Goal: Task Accomplishment & Management: Manage account settings

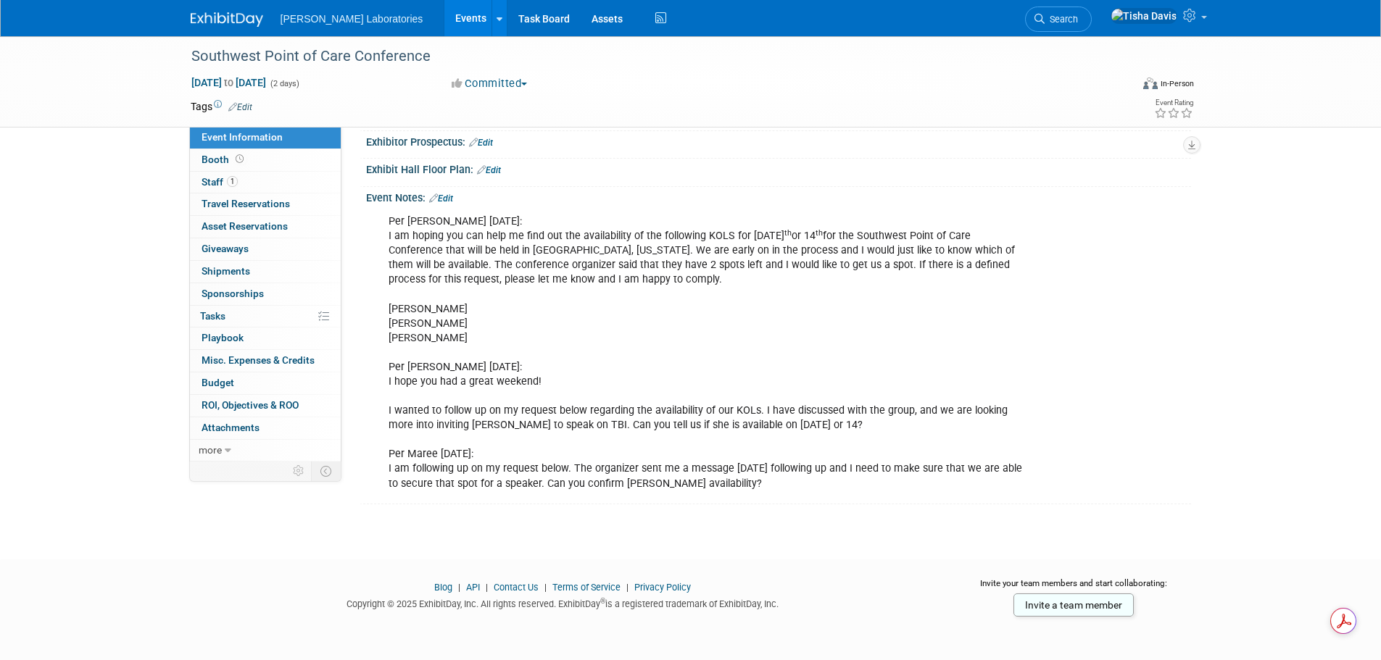
click at [444, 15] on link "Events" at bounding box center [470, 18] width 53 height 36
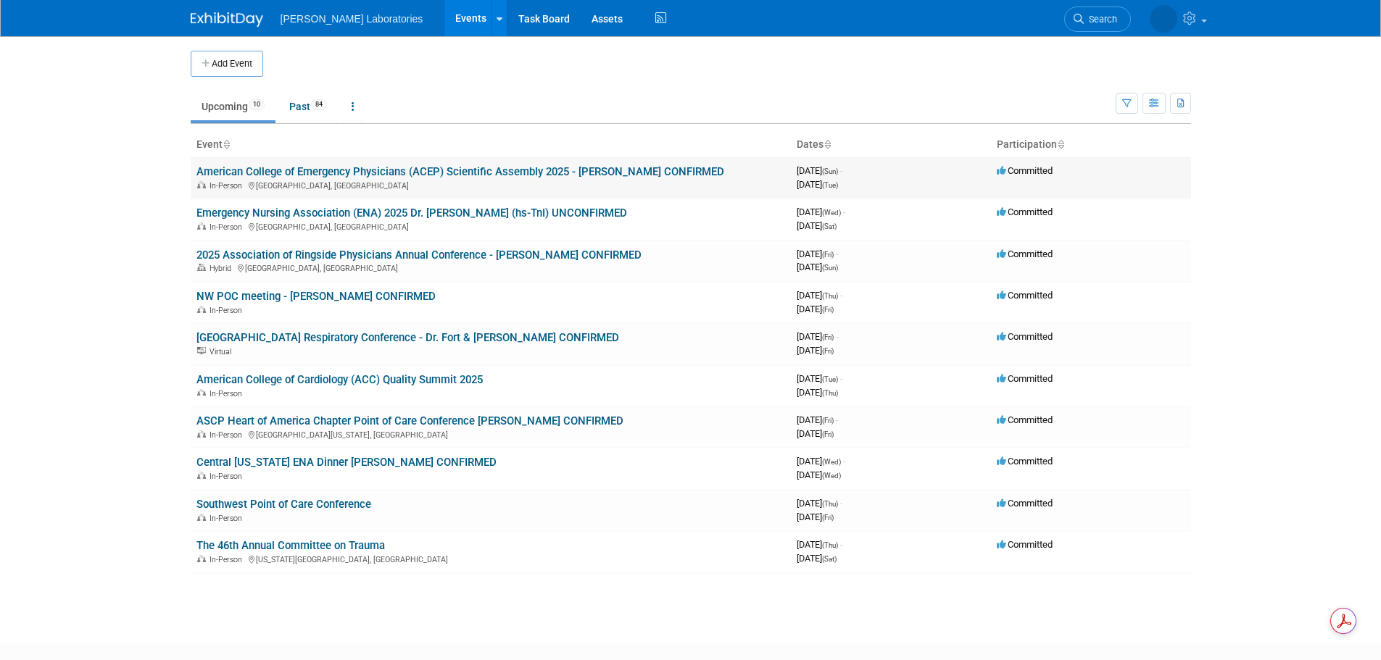
click at [356, 173] on link "American College of Emergency Physicians (ACEP) Scientific Assembly 2025 - [PER…" at bounding box center [460, 171] width 528 height 13
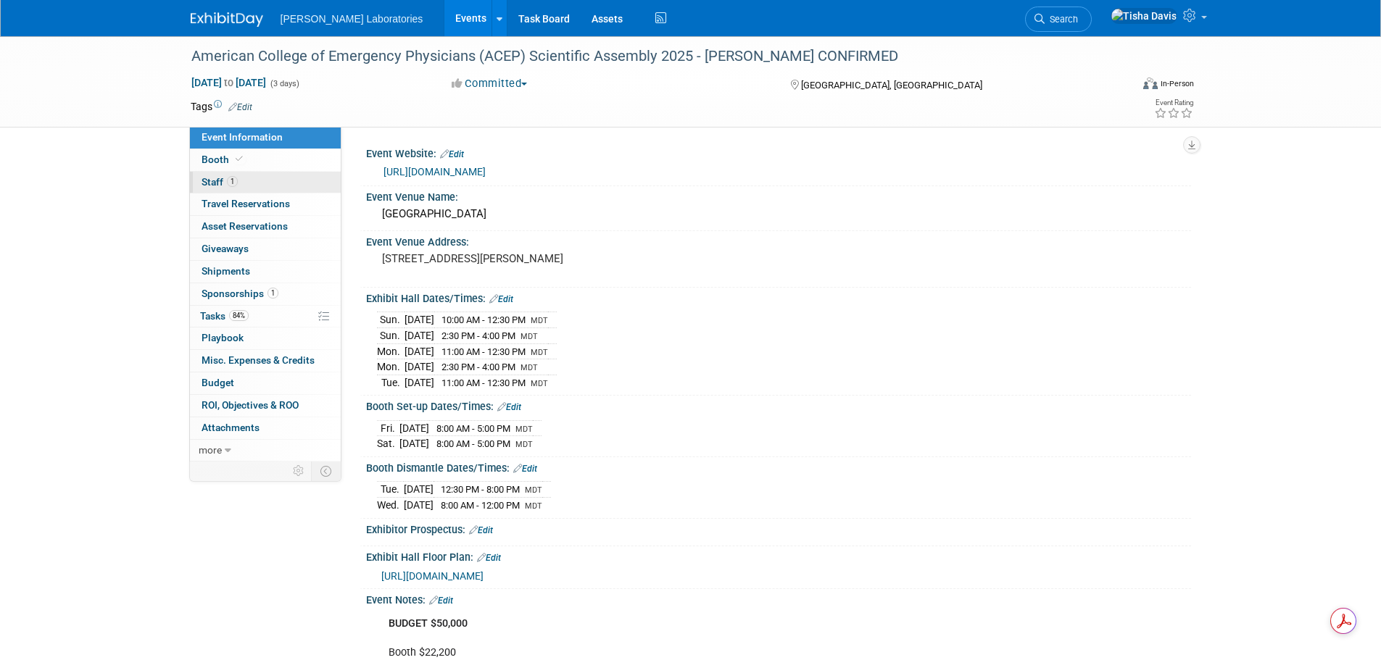
click at [210, 178] on span "Staff 1" at bounding box center [220, 182] width 36 height 12
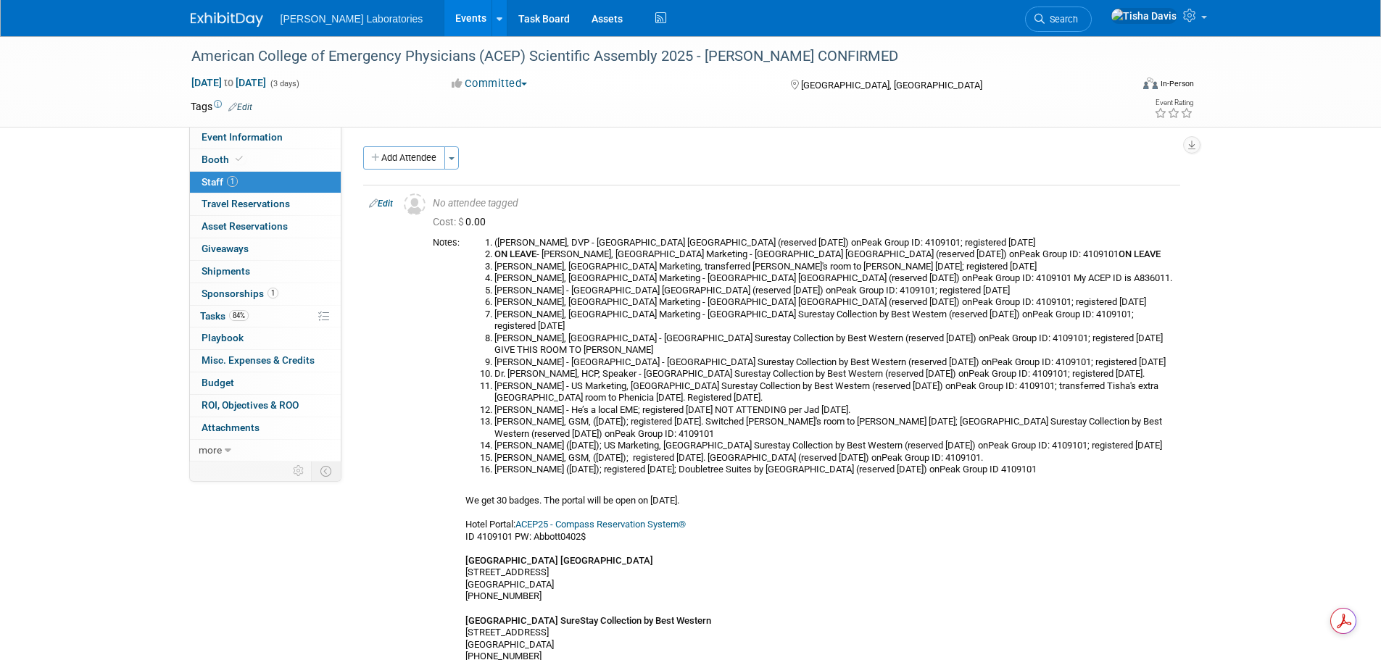
click at [1353, 463] on div "American College of Emergency Physicians (ACEP) Scientific Assembly 2025 - [PER…" at bounding box center [690, 419] width 1381 height 766
click at [386, 199] on link "Edit" at bounding box center [381, 204] width 24 height 10
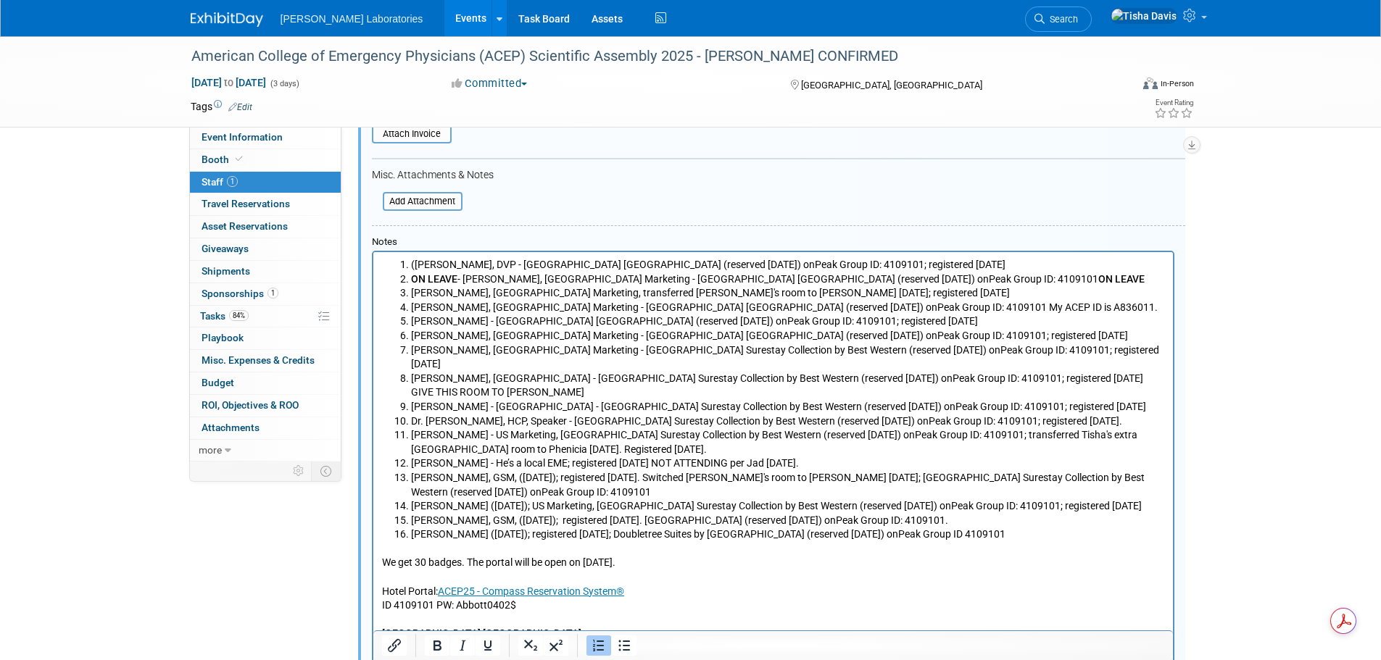
scroll to position [310, 0]
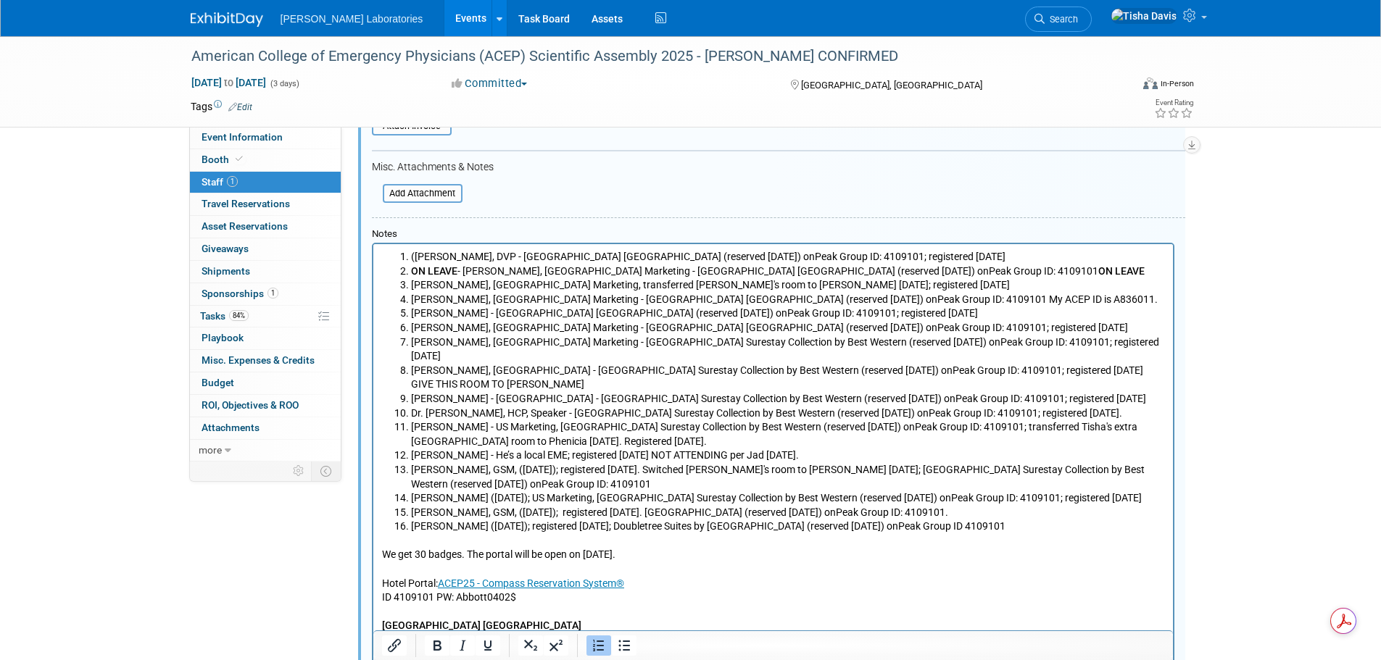
click at [1079, 520] on li "[PERSON_NAME] ([DATE]); registered [DATE]; Doubletree Suites by [GEOGRAPHIC_DAT…" at bounding box center [787, 527] width 754 height 14
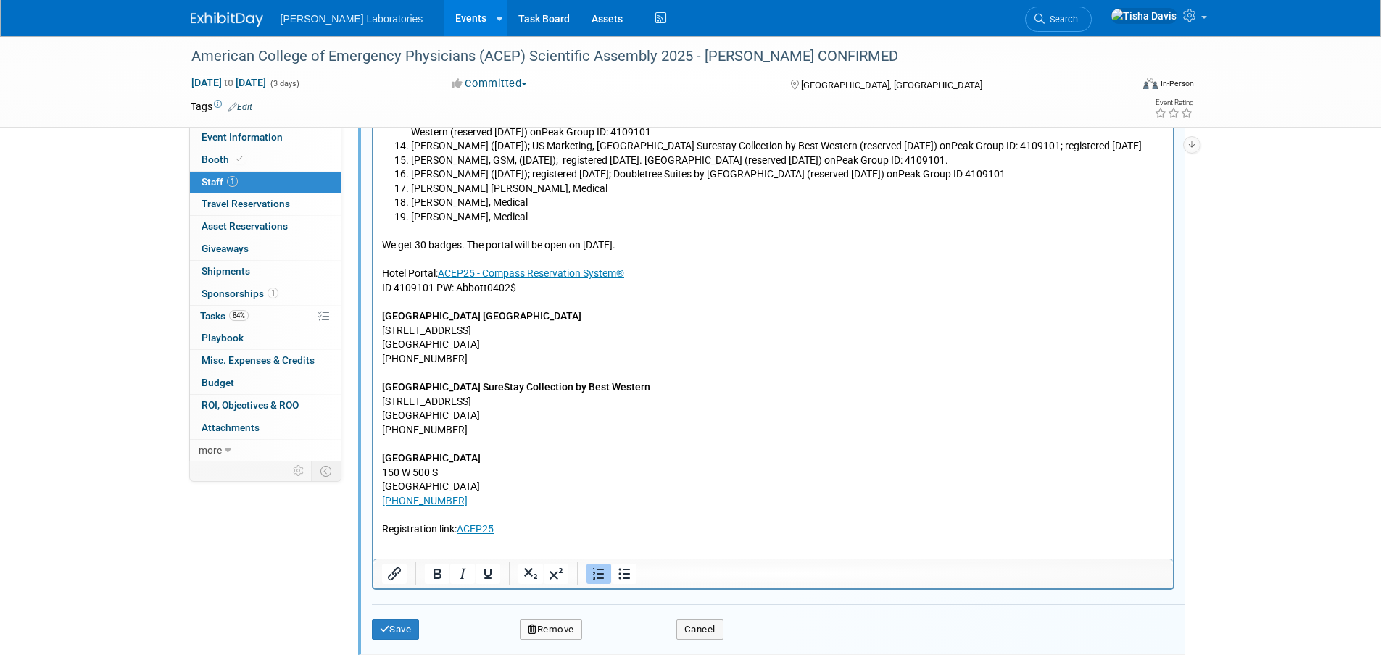
scroll to position [829, 0]
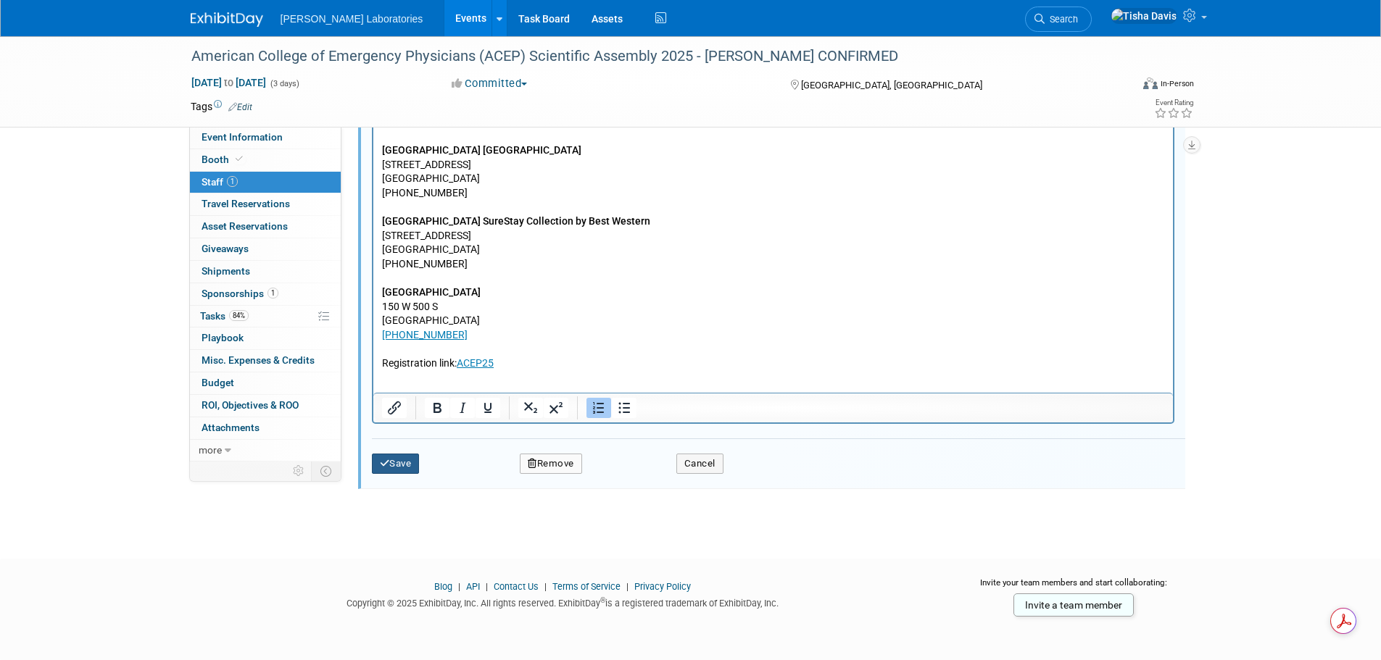
click at [397, 468] on button "Save" at bounding box center [396, 464] width 48 height 20
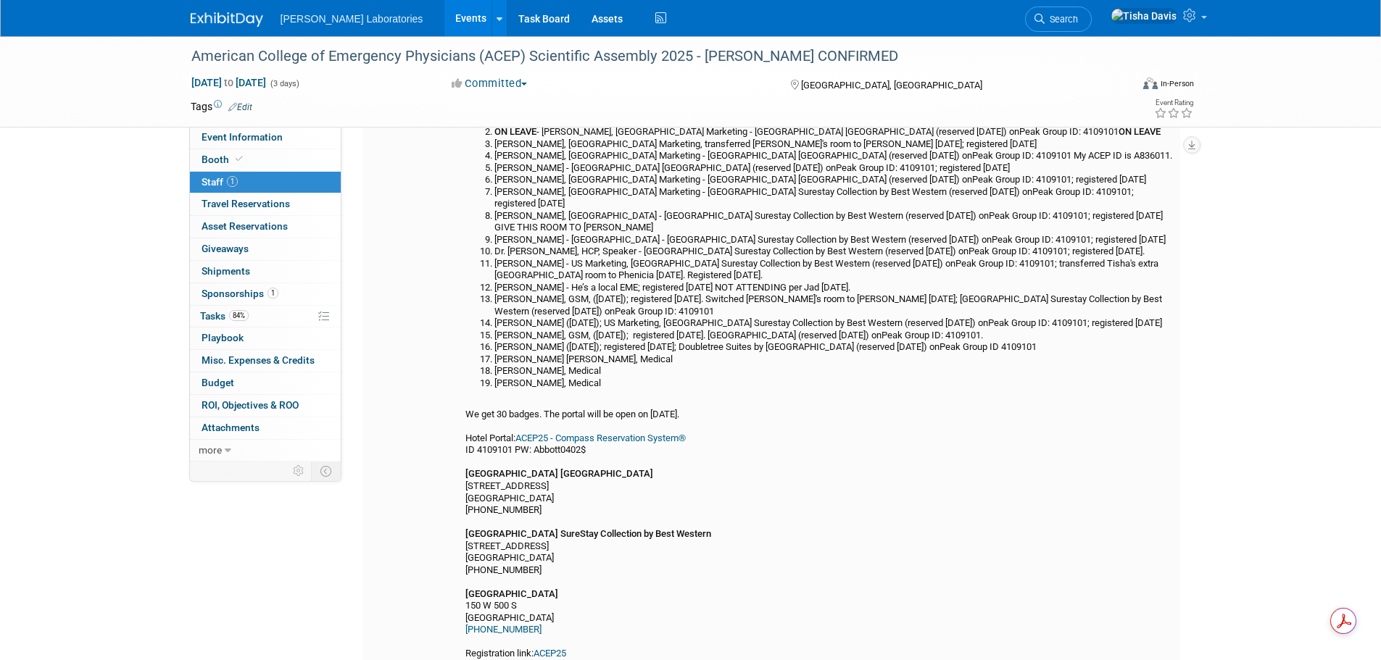
scroll to position [88, 0]
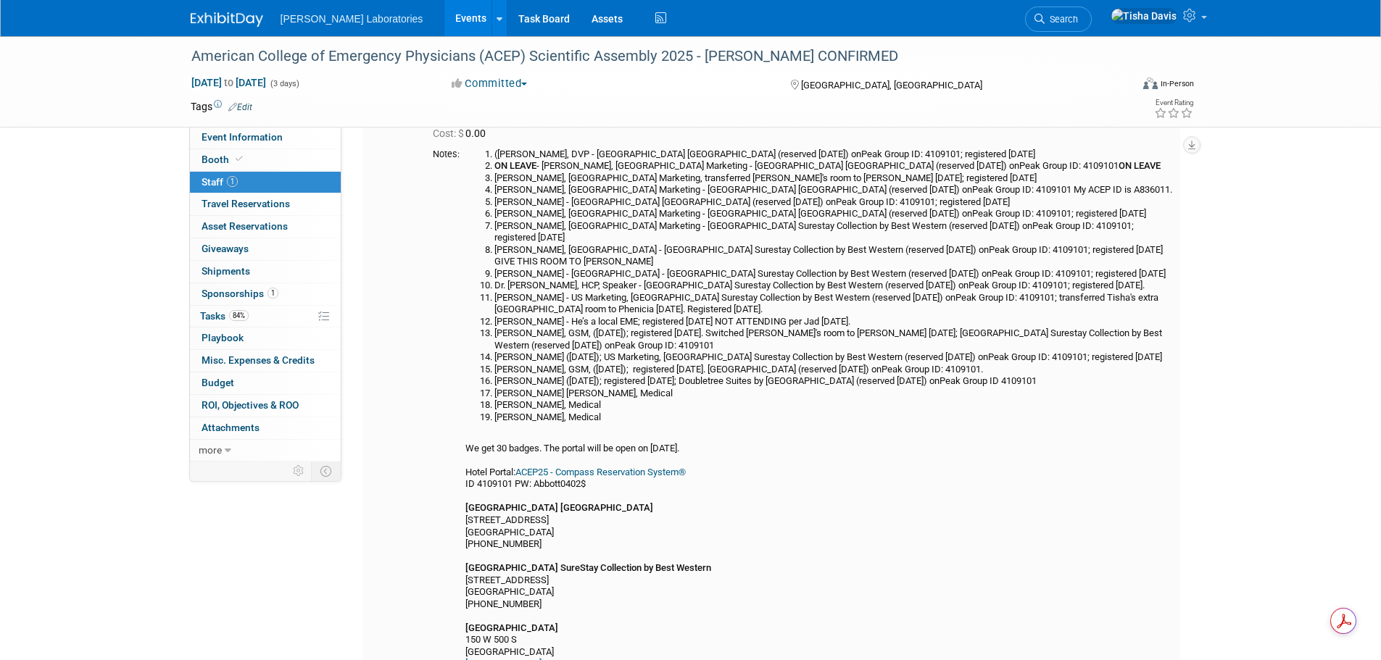
click at [966, 490] on div "([PERSON_NAME], DVP - [GEOGRAPHIC_DATA] [GEOGRAPHIC_DATA] (reserved [DATE]) onP…" at bounding box center [819, 422] width 709 height 546
